Goal: Find specific page/section: Find specific page/section

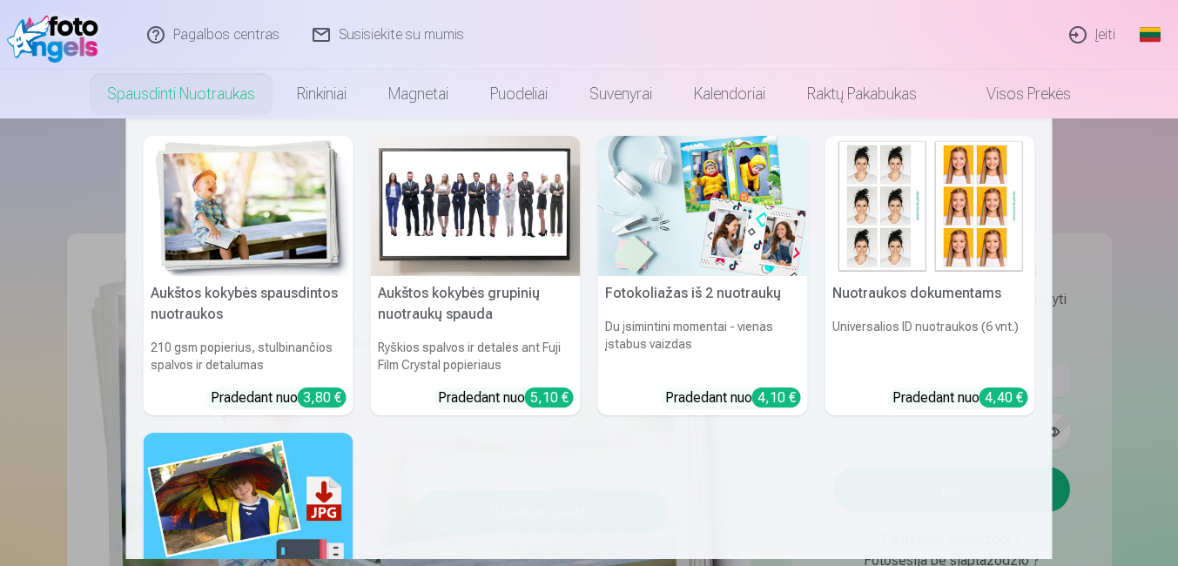
click at [947, 222] on img at bounding box center [930, 206] width 210 height 140
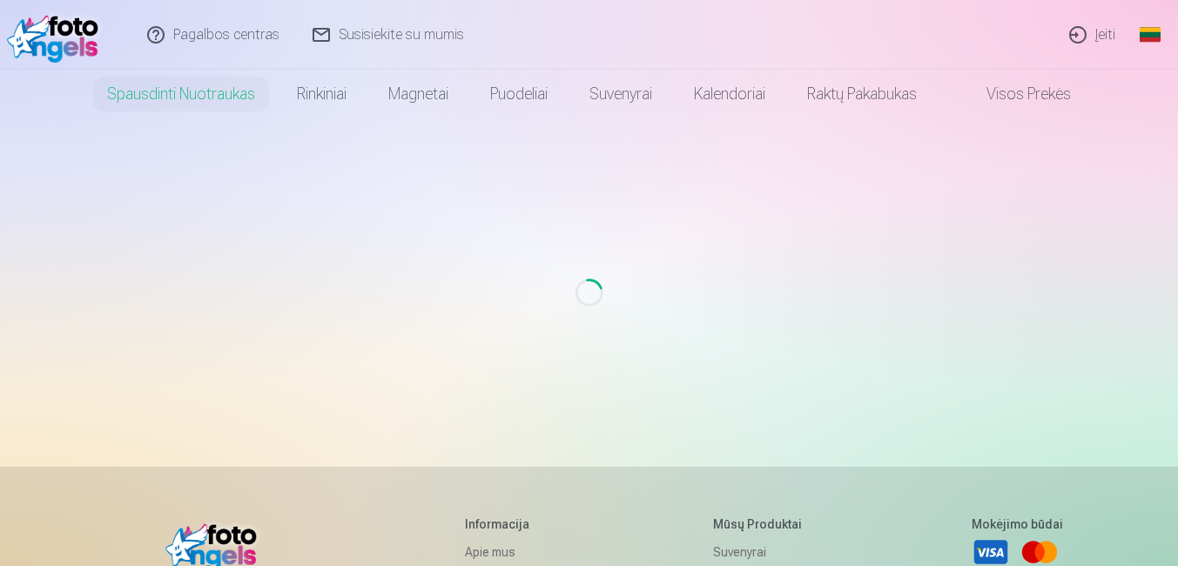
click at [947, 222] on img at bounding box center [930, 206] width 210 height 140
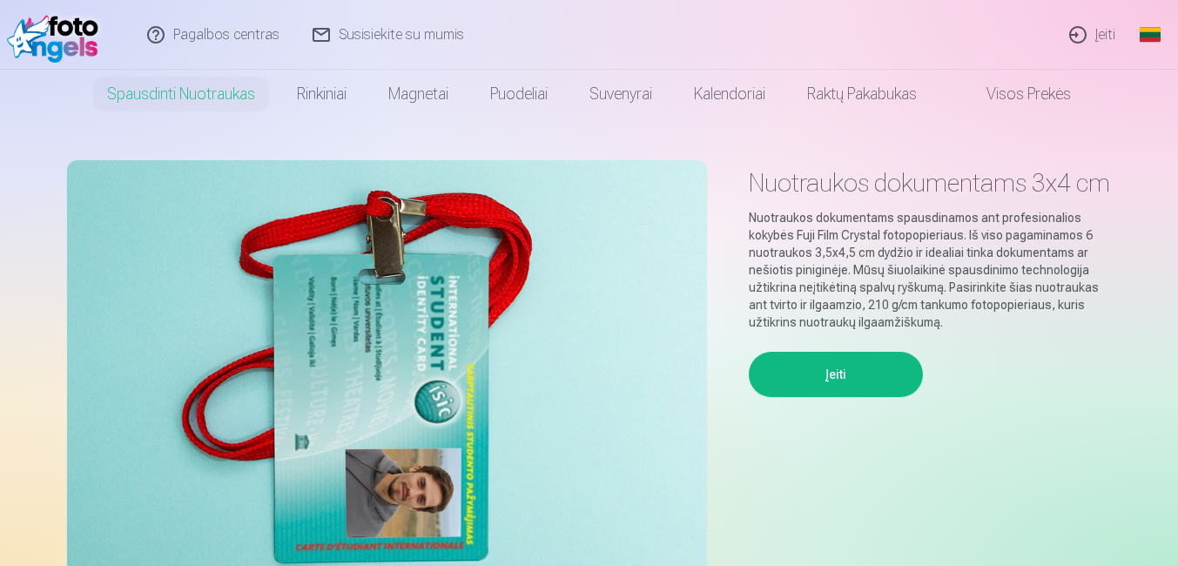
click at [829, 397] on button "Įeiti" at bounding box center [836, 374] width 174 height 45
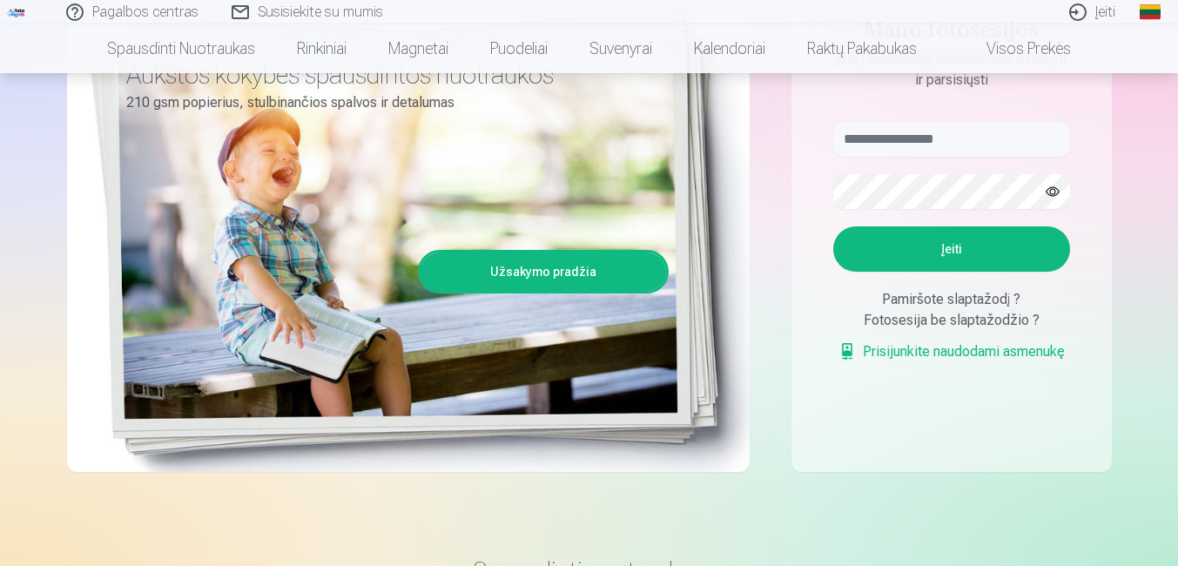
scroll to position [206, 0]
